Goal: Transaction & Acquisition: Register for event/course

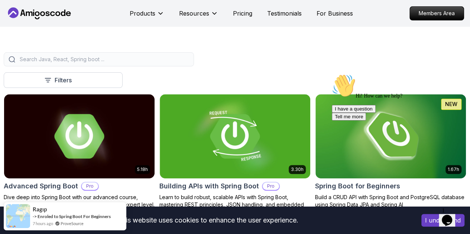
scroll to position [184, 0]
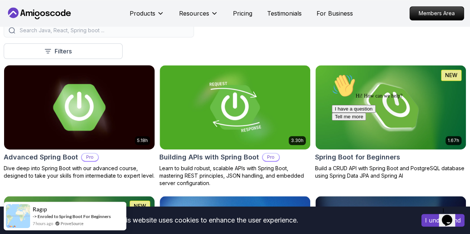
click at [155, 115] on div "5.18h" at bounding box center [79, 107] width 151 height 85
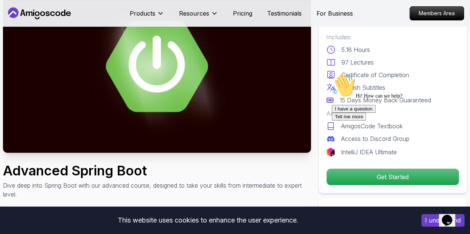
scroll to position [66, 0]
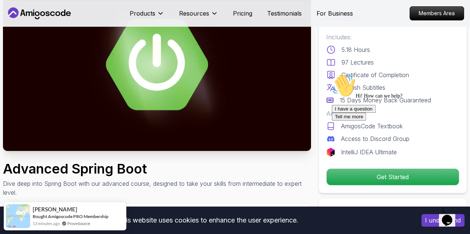
click at [148, 93] on img at bounding box center [157, 64] width 308 height 173
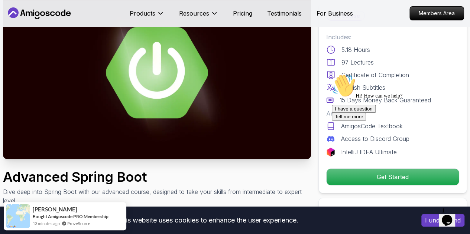
click at [353, 121] on div "I have a question Tell me more" at bounding box center [399, 113] width 134 height 16
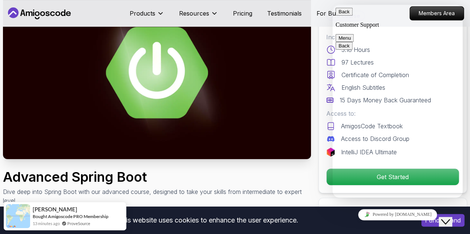
click at [344, 16] on button "Back" at bounding box center [343, 12] width 17 height 8
click at [270, 101] on img at bounding box center [157, 72] width 308 height 173
click at [160, 97] on img at bounding box center [157, 72] width 308 height 173
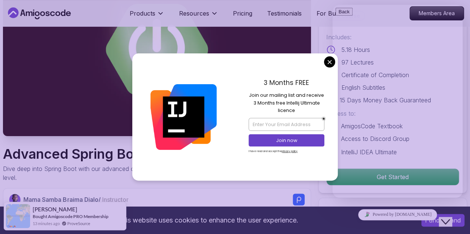
scroll to position [87, 0]
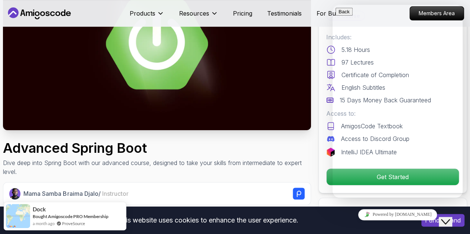
click at [165, 70] on img at bounding box center [157, 43] width 308 height 173
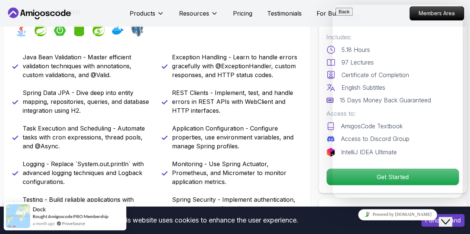
scroll to position [0, 0]
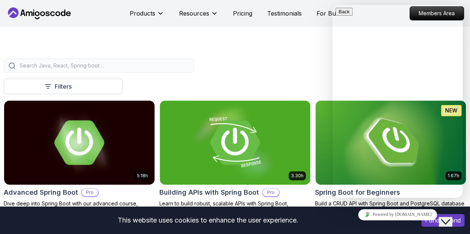
scroll to position [184, 0]
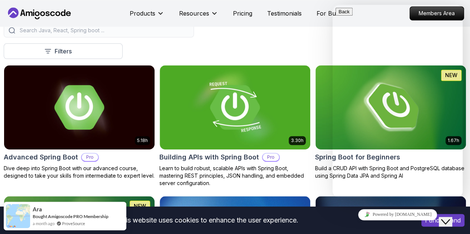
click at [0, 0] on icon "button" at bounding box center [0, 0] width 0 height 0
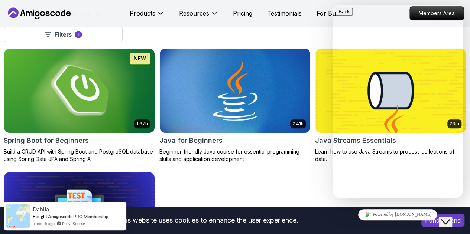
scroll to position [201, 0]
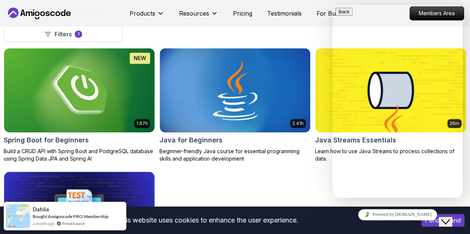
click at [447, 218] on icon "Close Chat This icon closes the chat window." at bounding box center [445, 222] width 9 height 9
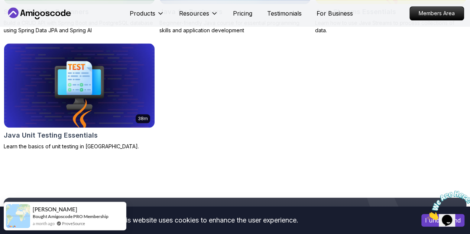
scroll to position [330, 0]
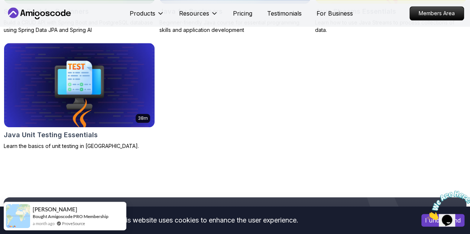
click at [0, 0] on p "Back End" at bounding box center [0, 0] width 0 height 0
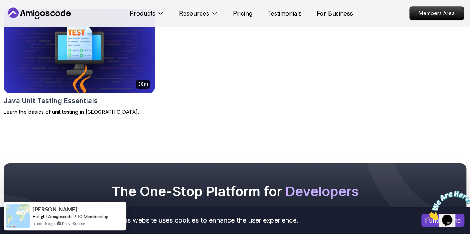
scroll to position [364, 0]
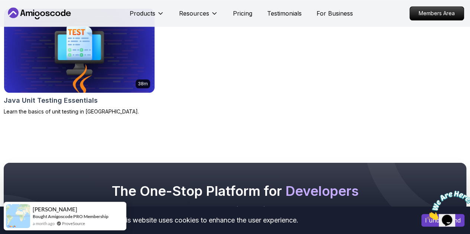
click at [0, 0] on button "Dev Ops" at bounding box center [0, 0] width 0 height 0
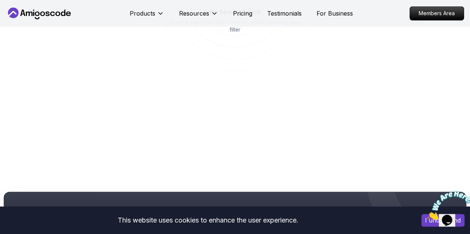
click at [0, 0] on button "Full Stack" at bounding box center [0, 0] width 0 height 0
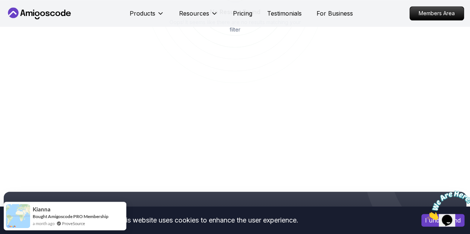
click at [0, 0] on p "Front End" at bounding box center [0, 0] width 0 height 0
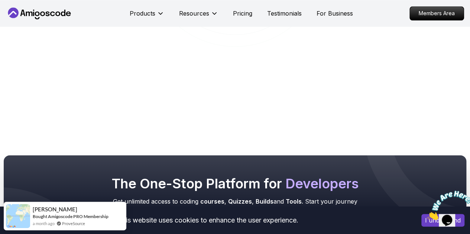
scroll to position [402, 0]
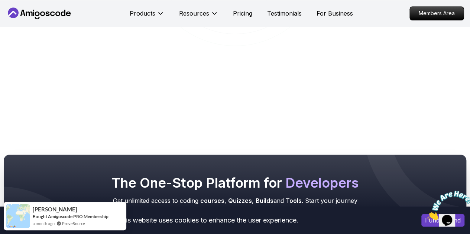
click at [0, 0] on div "Junior Mid-level Senior" at bounding box center [0, 0] width 0 height 0
click at [0, 0] on p "Senior" at bounding box center [0, 0] width 0 height 0
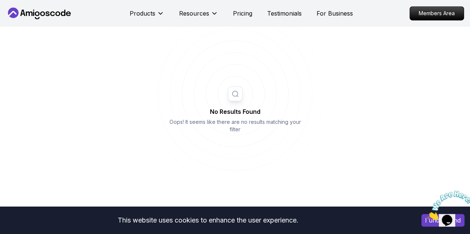
scroll to position [264, 0]
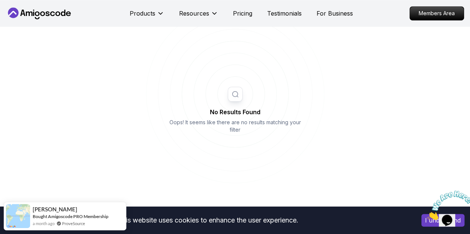
click at [0, 0] on p "Pro" at bounding box center [0, 0] width 0 height 0
click at [0, 0] on p "Course" at bounding box center [0, 0] width 0 height 0
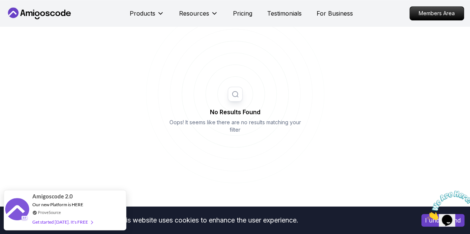
click at [0, 0] on p "Build" at bounding box center [0, 0] width 0 height 0
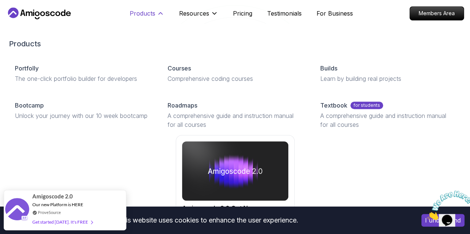
click at [155, 18] on button "Products" at bounding box center [147, 16] width 35 height 15
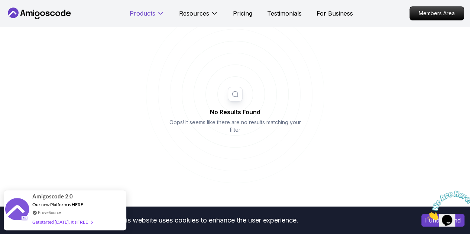
click at [155, 18] on button "Products" at bounding box center [147, 16] width 35 height 15
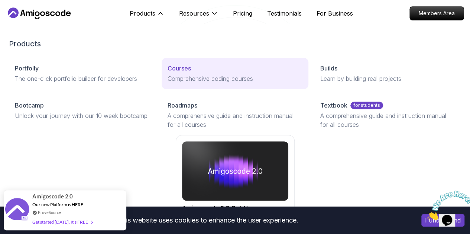
click at [168, 73] on div "Courses" at bounding box center [235, 68] width 135 height 9
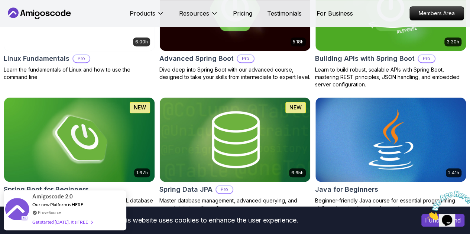
scroll to position [295, 0]
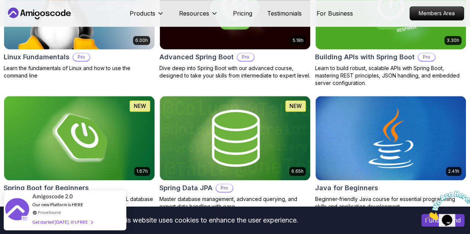
click at [155, 114] on img at bounding box center [79, 138] width 150 height 84
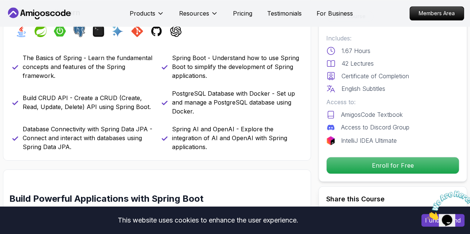
scroll to position [86, 0]
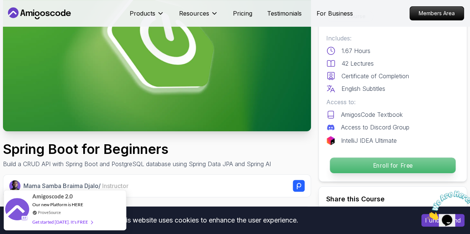
click at [370, 171] on p "Enroll for Free" at bounding box center [393, 166] width 126 height 16
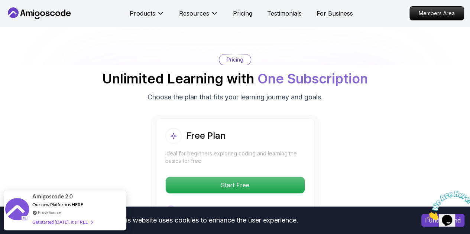
scroll to position [1492, 0]
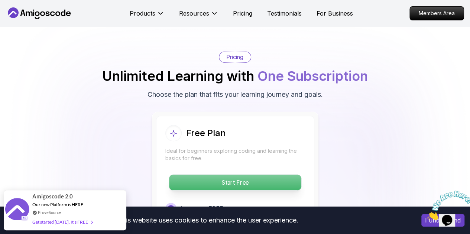
click at [265, 178] on p "Start Free" at bounding box center [235, 183] width 132 height 16
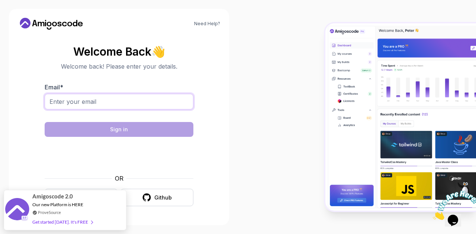
click at [129, 107] on input "Email *" at bounding box center [119, 102] width 149 height 16
type input "[EMAIL_ADDRESS][DOMAIN_NAME]"
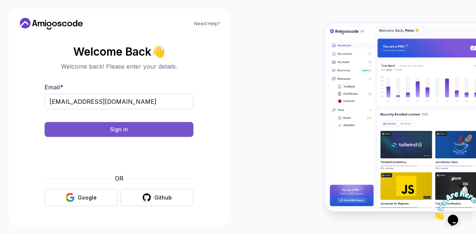
click at [140, 124] on button "Sign in" at bounding box center [119, 129] width 149 height 15
